Goal: Information Seeking & Learning: Learn about a topic

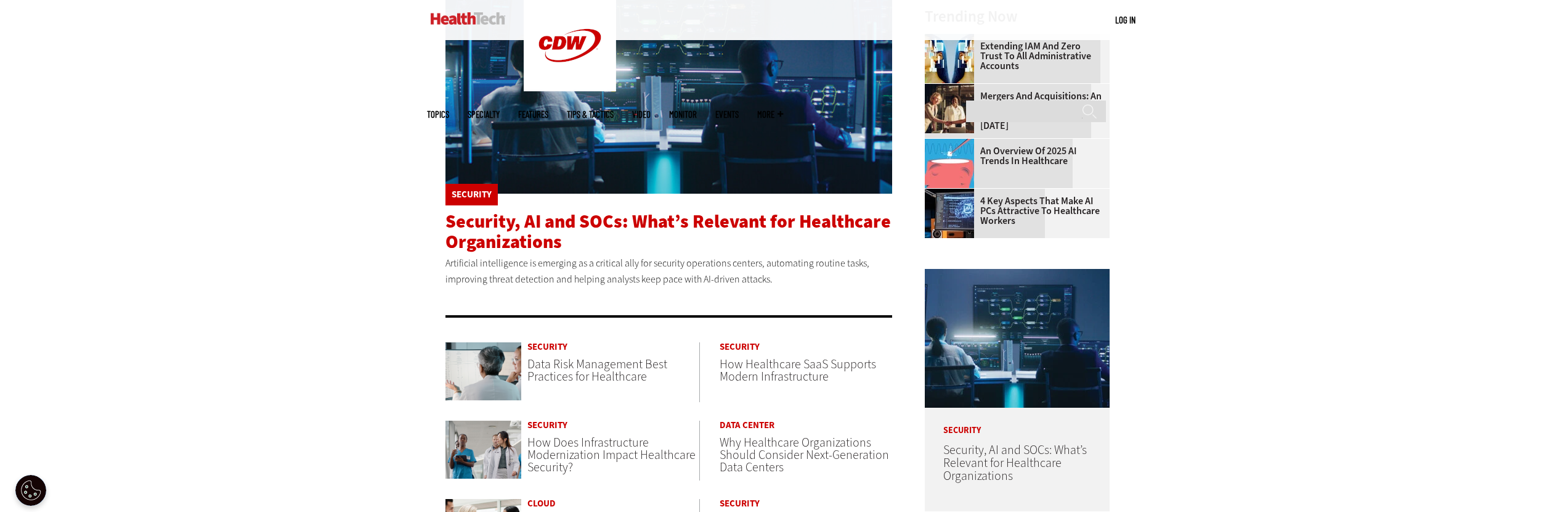
click at [517, 250] on span "Security, AI and SOCs: What’s Relevant for Healthcare Organizations" at bounding box center [668, 231] width 445 height 45
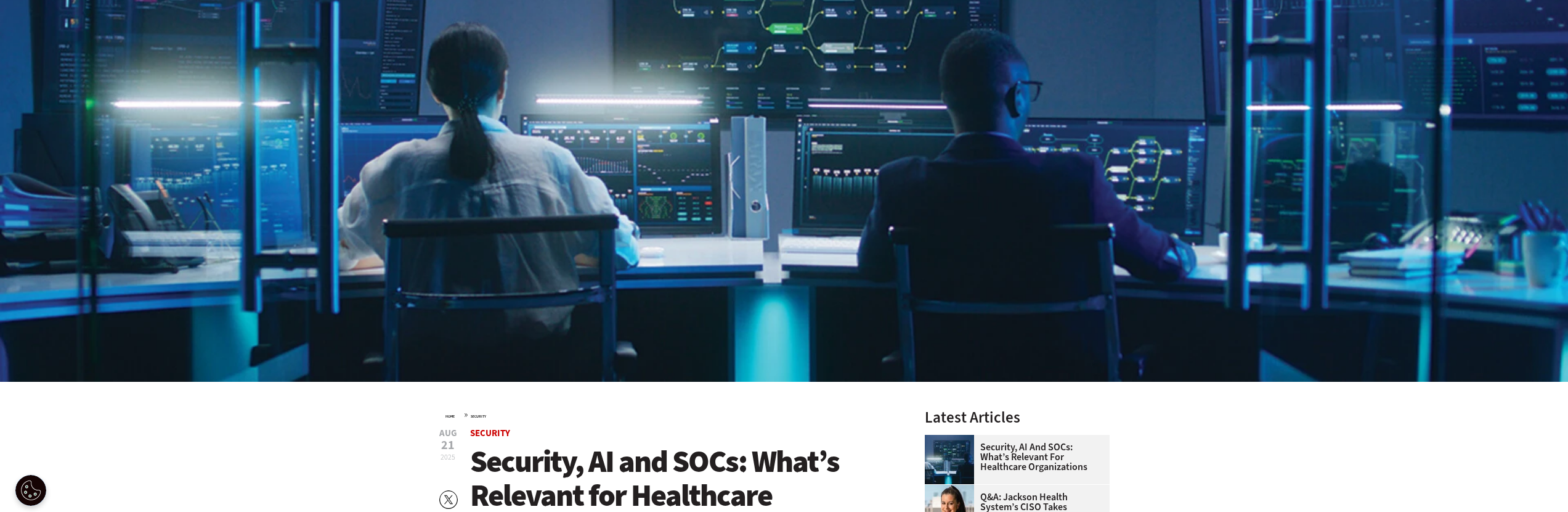
scroll to position [426, 0]
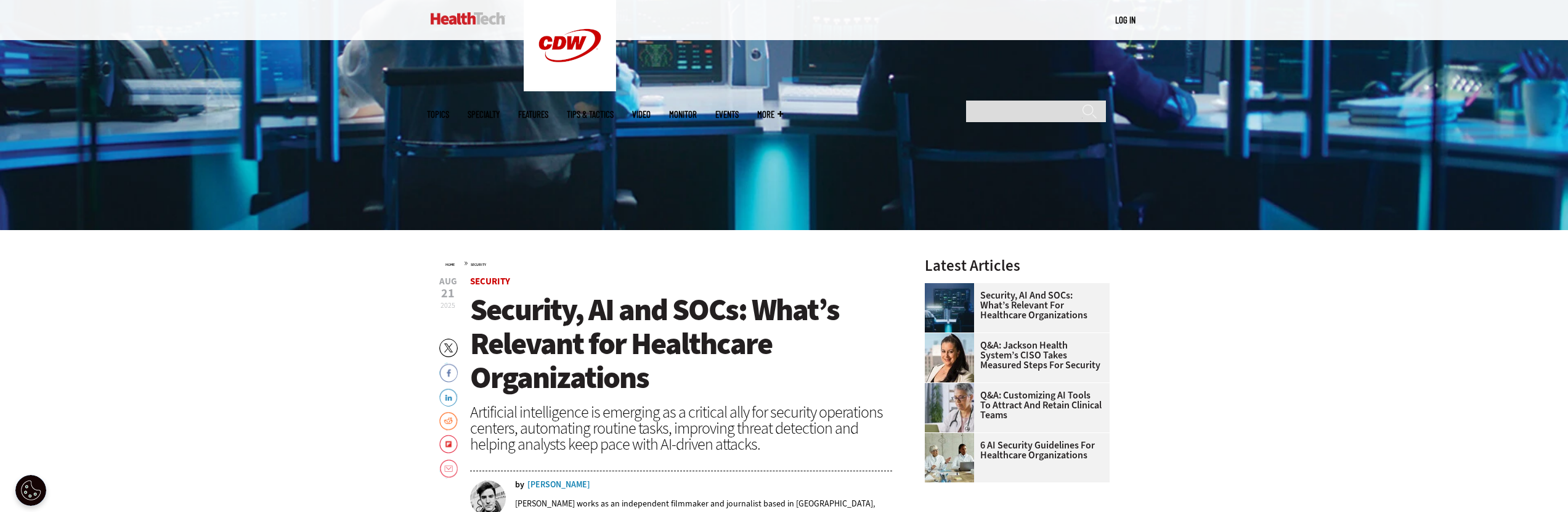
click at [812, 339] on h1 "Security, AI and SOCs: What’s Relevant for Healthcare Organizations" at bounding box center [681, 344] width 423 height 102
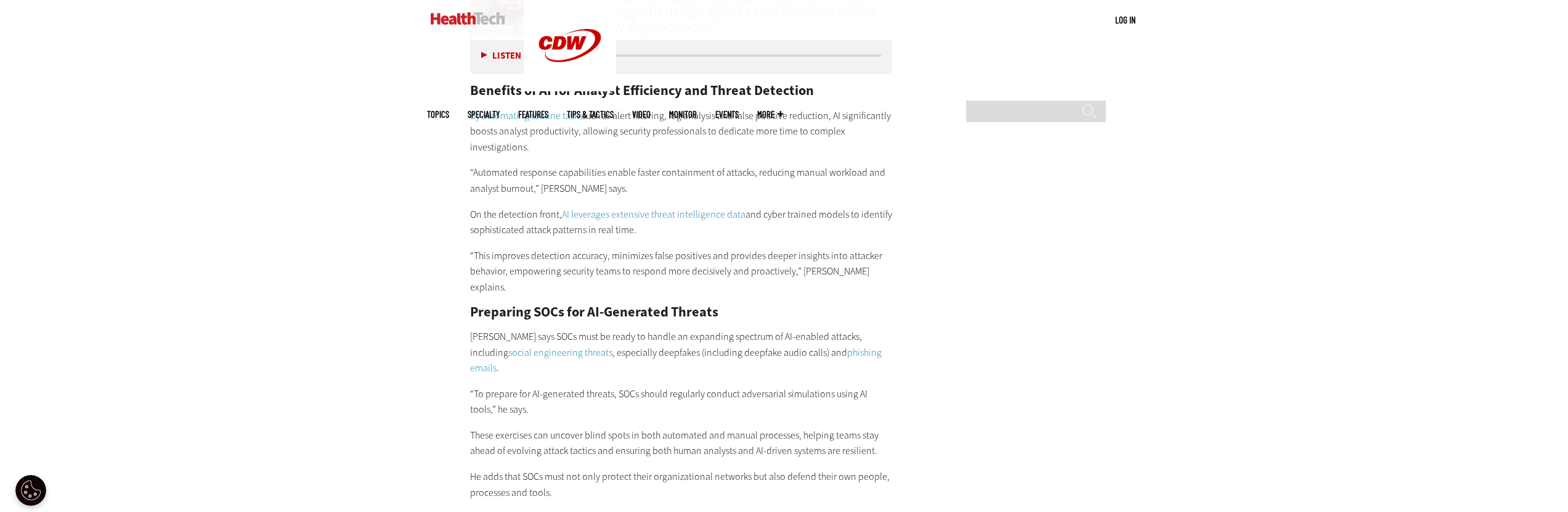
scroll to position [2346, 0]
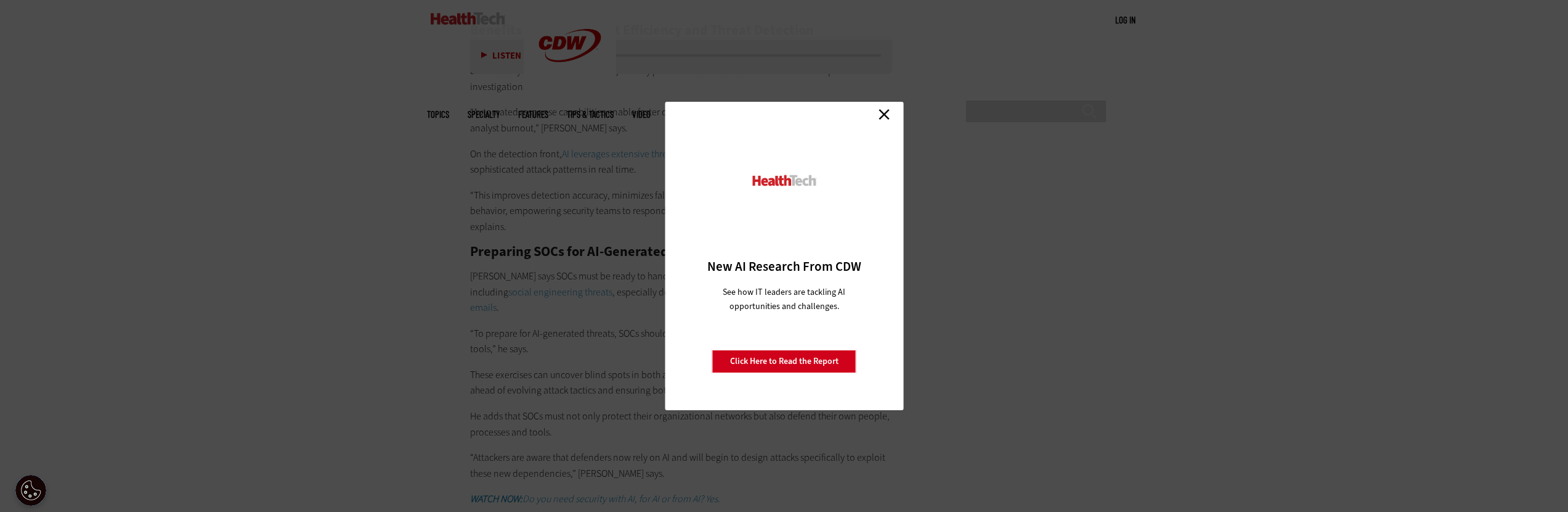
click at [878, 114] on link "Close" at bounding box center [884, 114] width 19 height 19
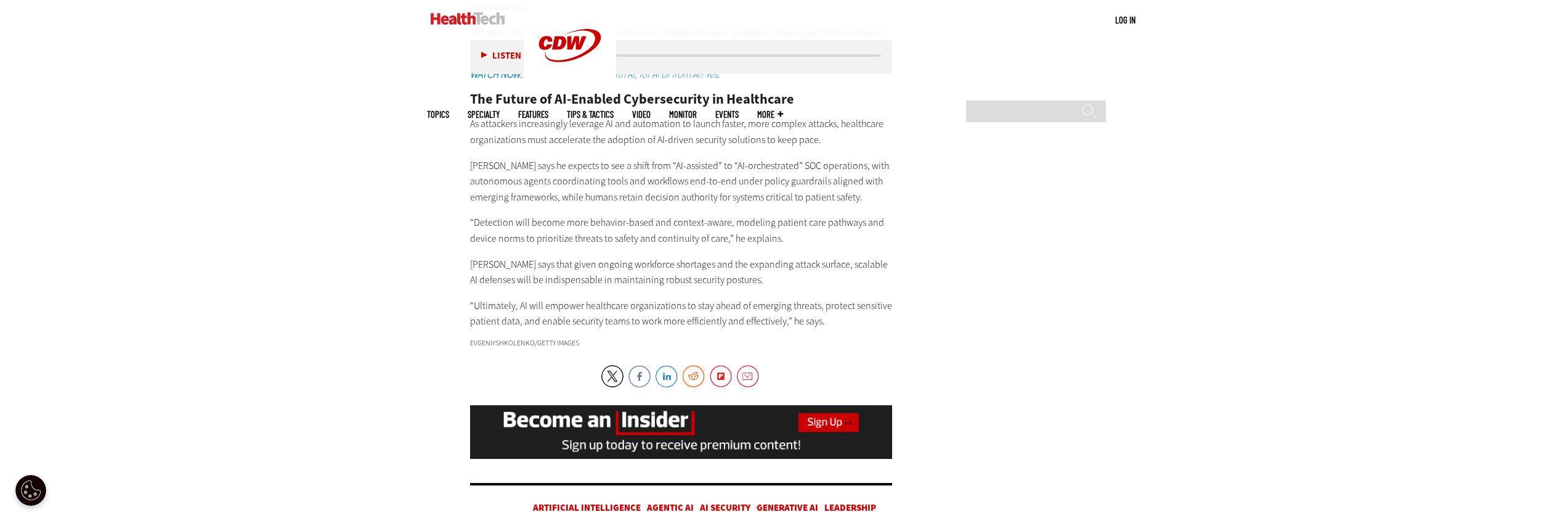
scroll to position [2813, 0]
